Goal: Task Accomplishment & Management: Use online tool/utility

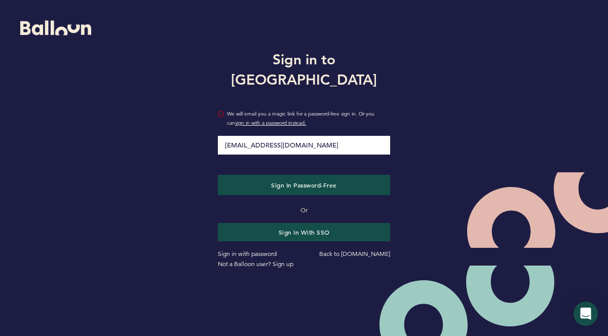
type input "[EMAIL_ADDRESS][DOMAIN_NAME]"
click at [218, 175] on button "Sign in Password-Free" at bounding box center [304, 185] width 172 height 20
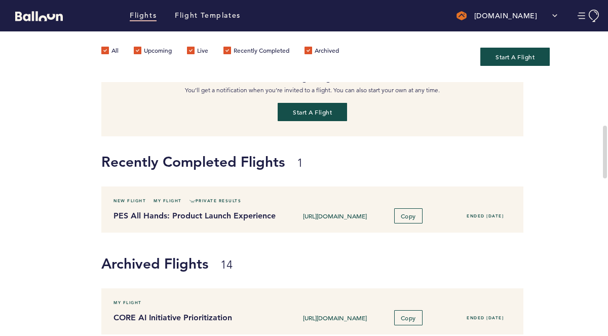
scroll to position [193, 0]
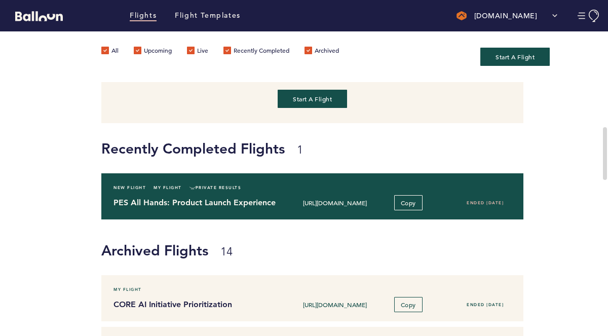
click at [326, 201] on input "[URL][DOMAIN_NAME]" at bounding box center [335, 203] width 98 height 8
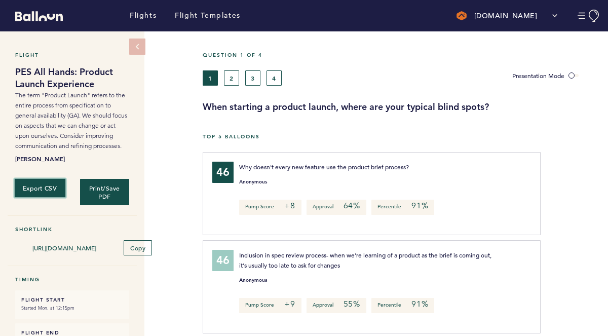
click at [47, 189] on button "Export CSV" at bounding box center [40, 187] width 51 height 19
